Goal: Task Accomplishment & Management: Complete application form

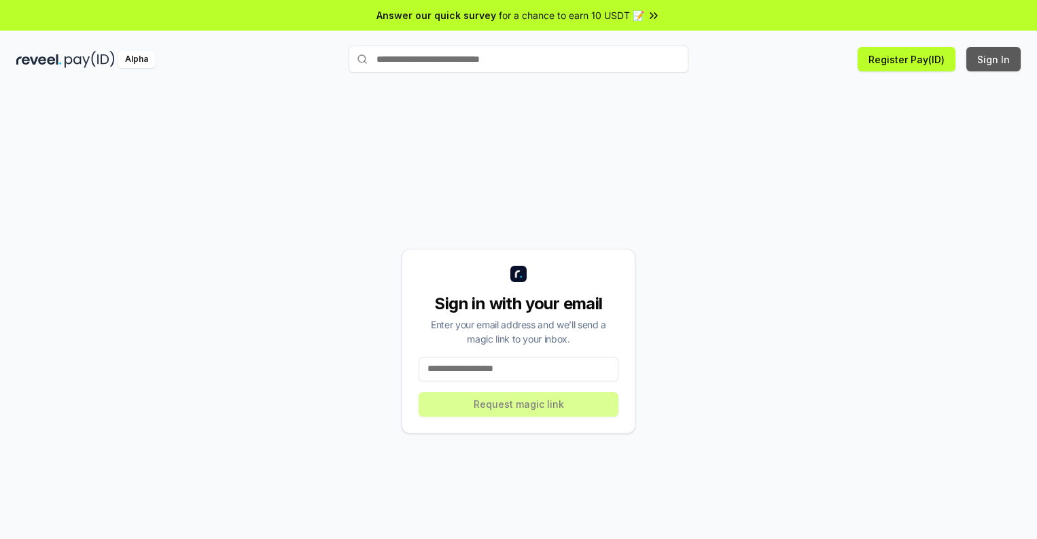
click at [994, 59] on button "Sign In" at bounding box center [993, 59] width 54 height 24
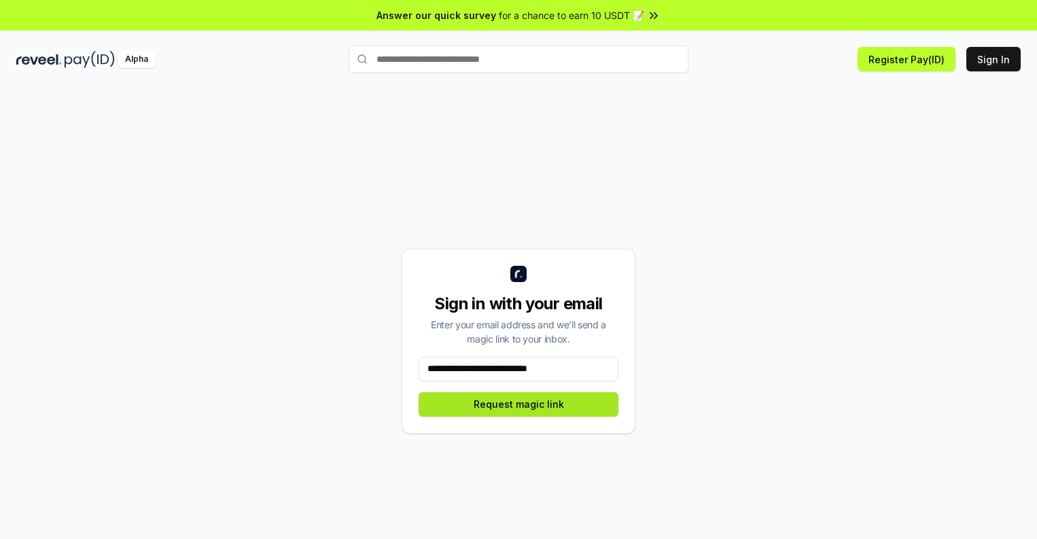
type input "**********"
click at [518, 404] on button "Request magic link" at bounding box center [519, 404] width 200 height 24
